Goal: Obtain resource: Obtain resource

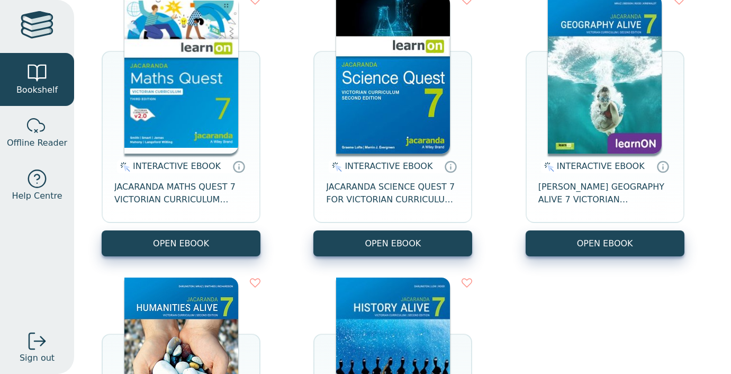
scroll to position [151, 0]
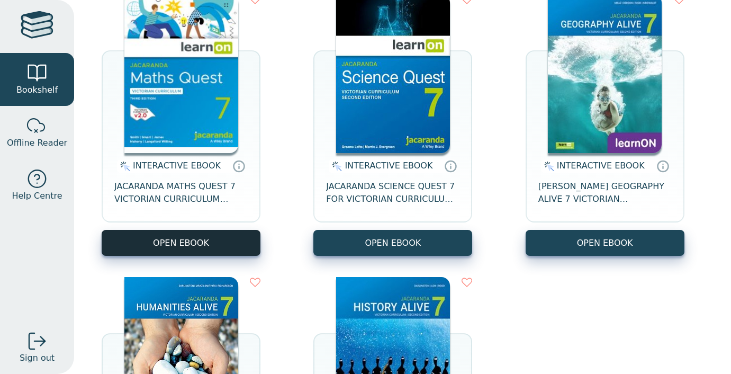
click at [215, 242] on button "OPEN EBOOK" at bounding box center [181, 243] width 159 height 26
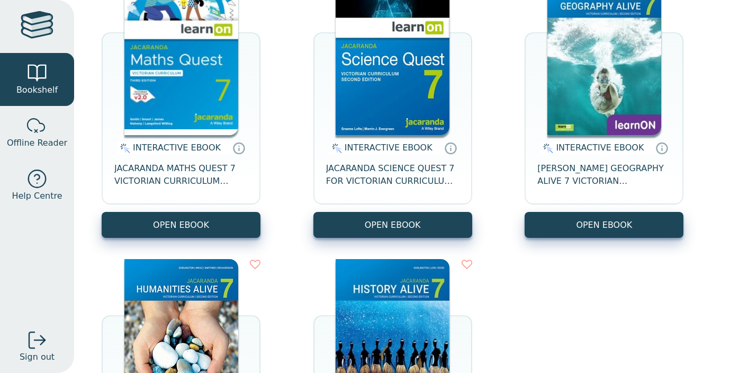
scroll to position [169, 0]
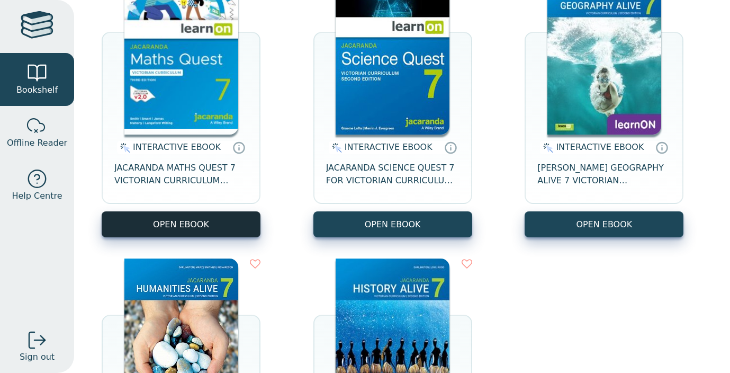
click at [167, 223] on button "OPEN EBOOK" at bounding box center [181, 224] width 159 height 26
